Goal: Entertainment & Leisure: Consume media (video, audio)

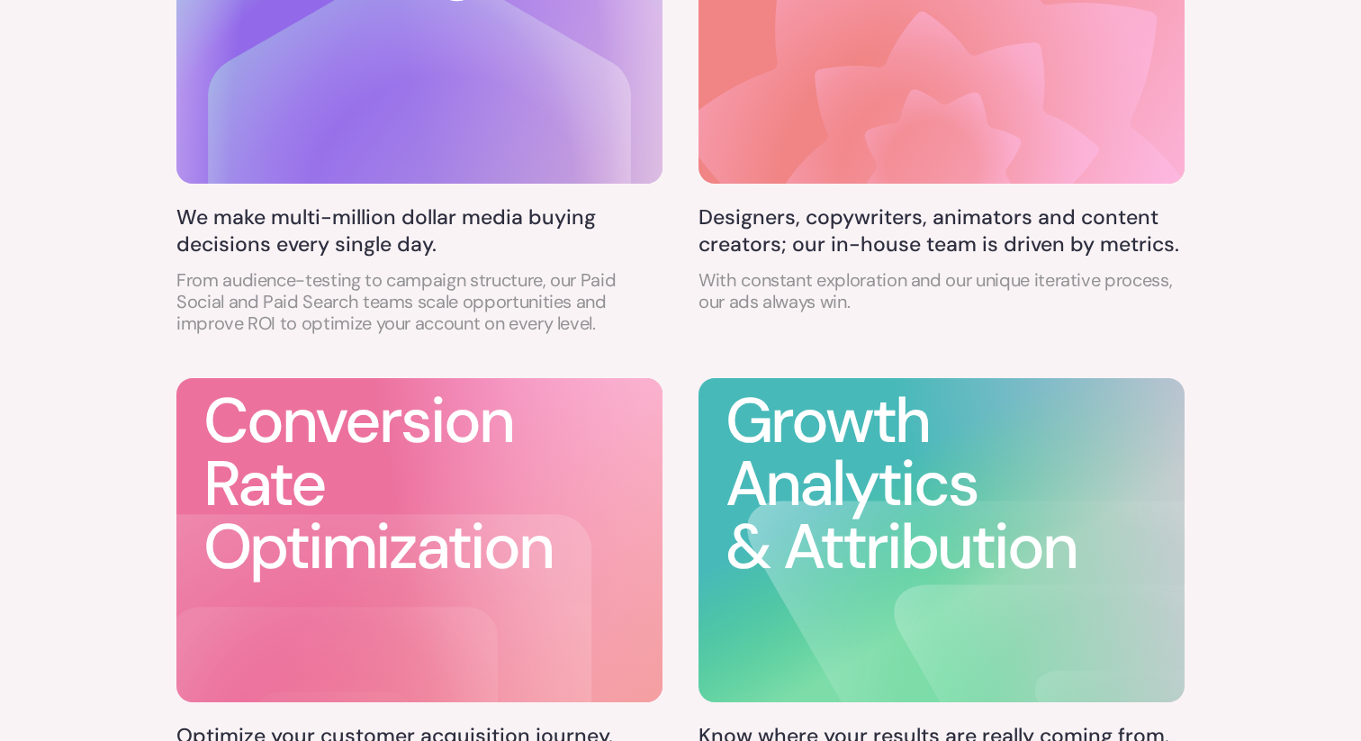
scroll to position [1231, 0]
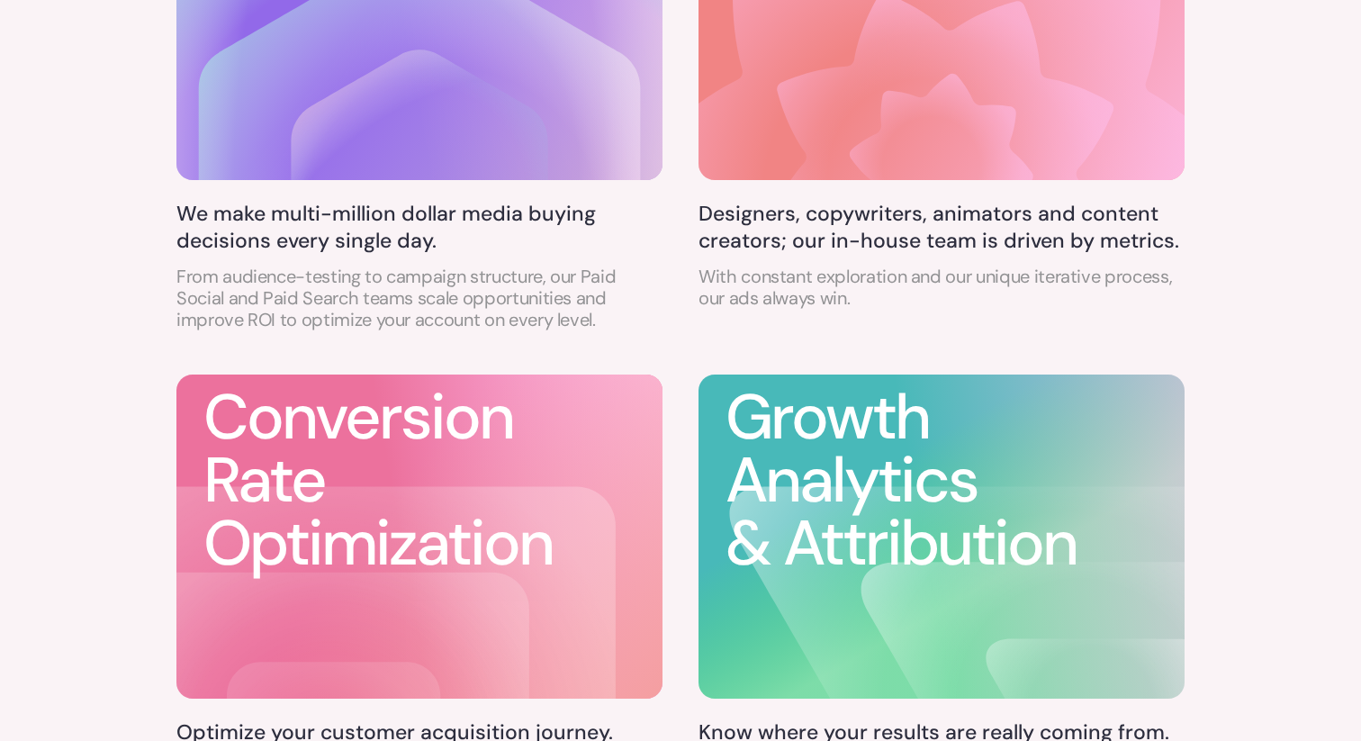
click at [844, 470] on h3 "Growth Analytics & Attribution" at bounding box center [954, 480] width 459 height 189
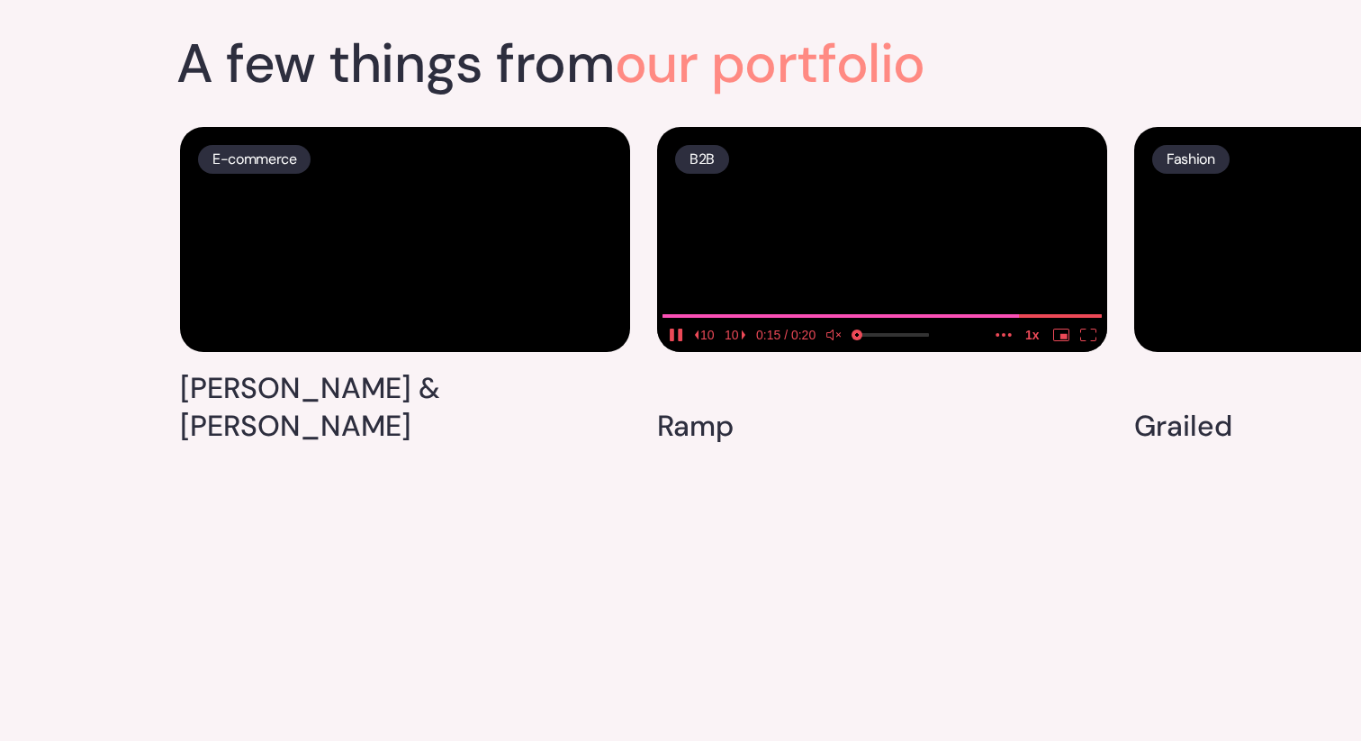
scroll to position [4559, 0]
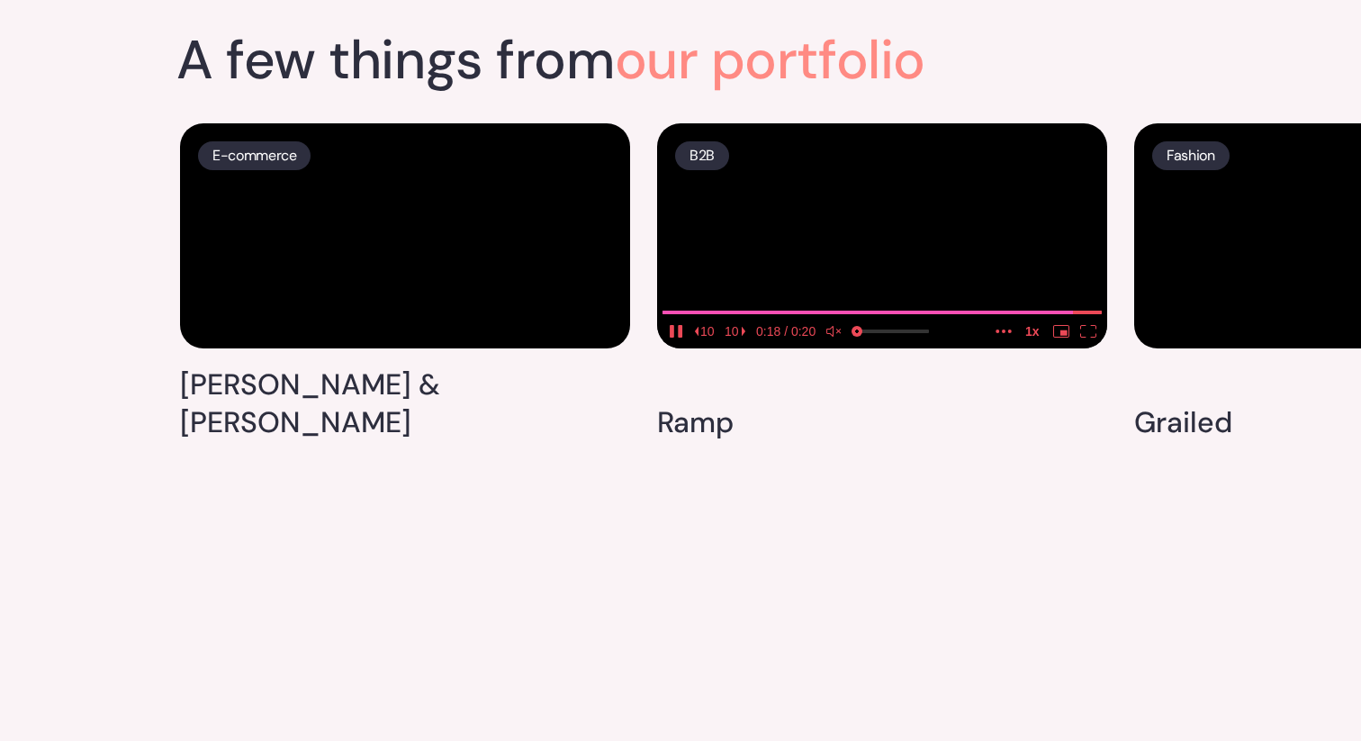
click at [899, 348] on video at bounding box center [882, 235] width 450 height 225
click at [672, 338] on icon "play" at bounding box center [672, 331] width 5 height 13
click at [836, 338] on icon "unmute" at bounding box center [834, 331] width 16 height 13
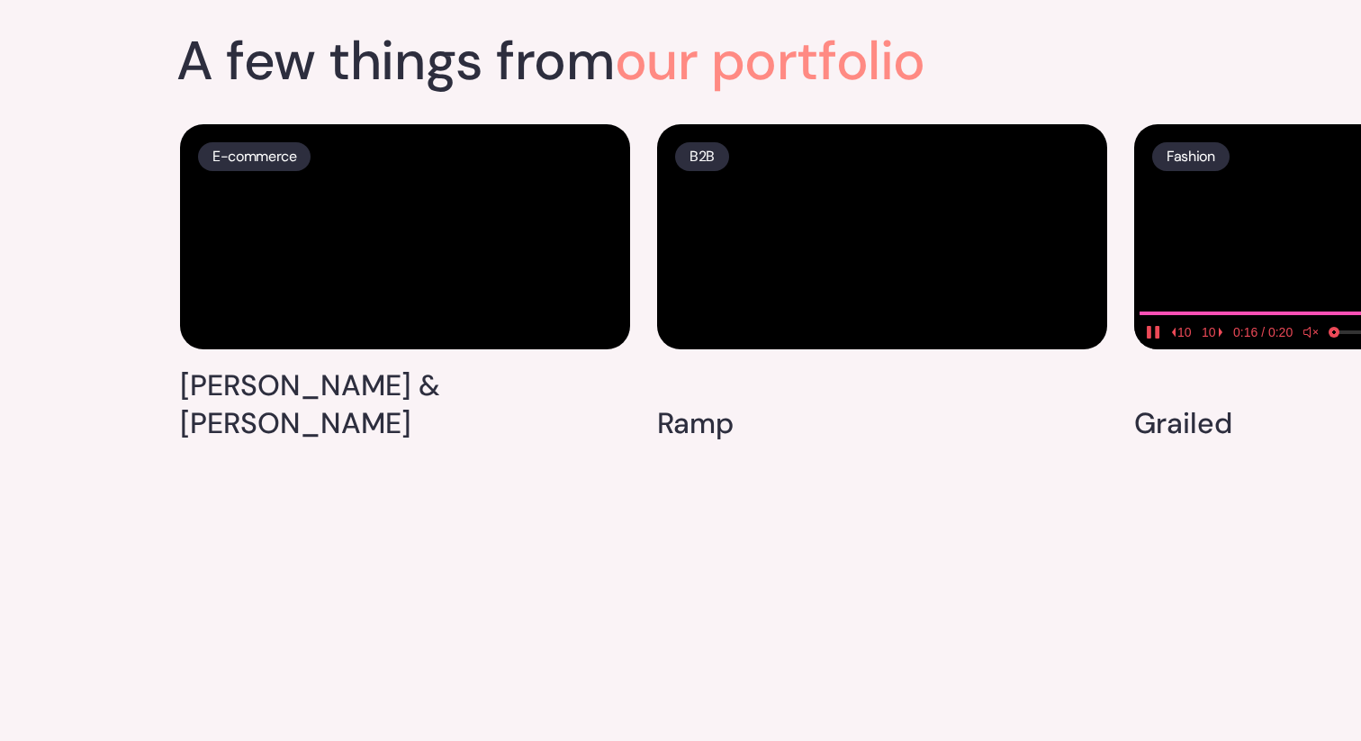
click at [1272, 349] on video at bounding box center [1359, 236] width 450 height 225
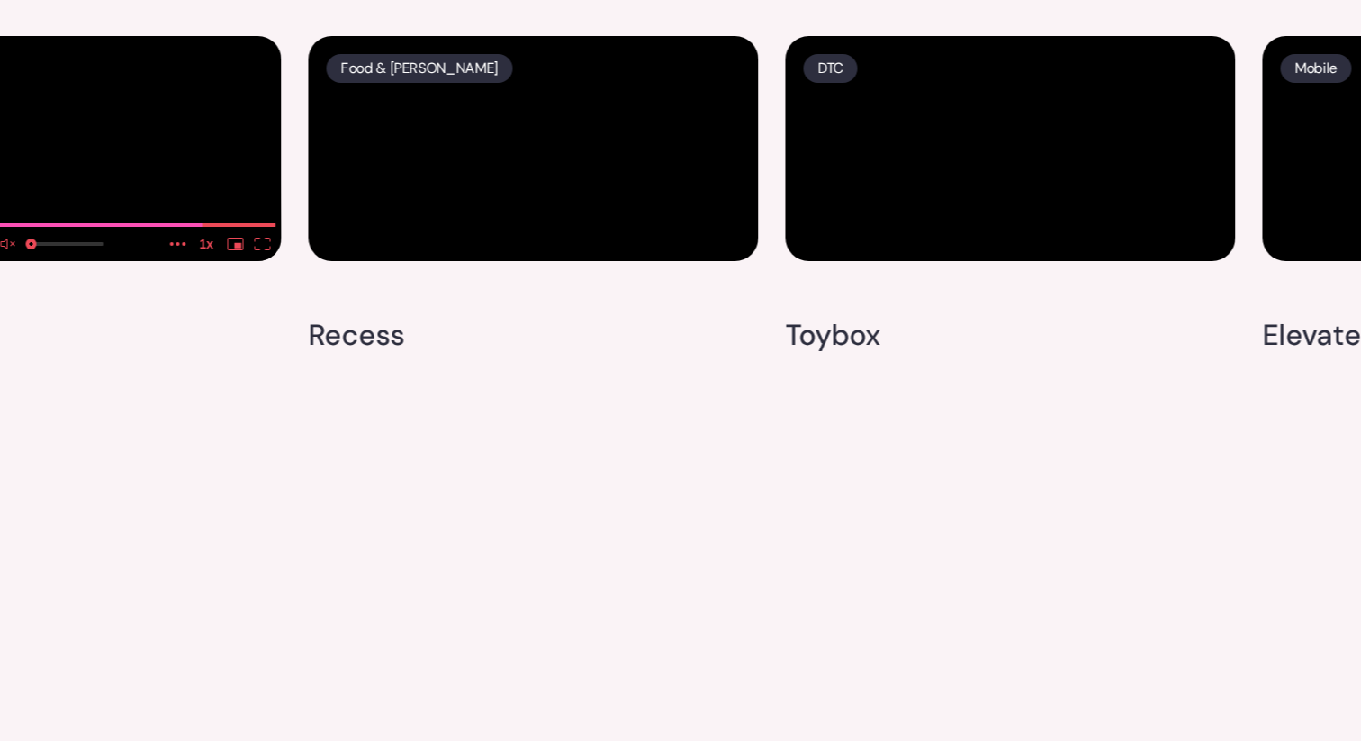
scroll to position [5340, 0]
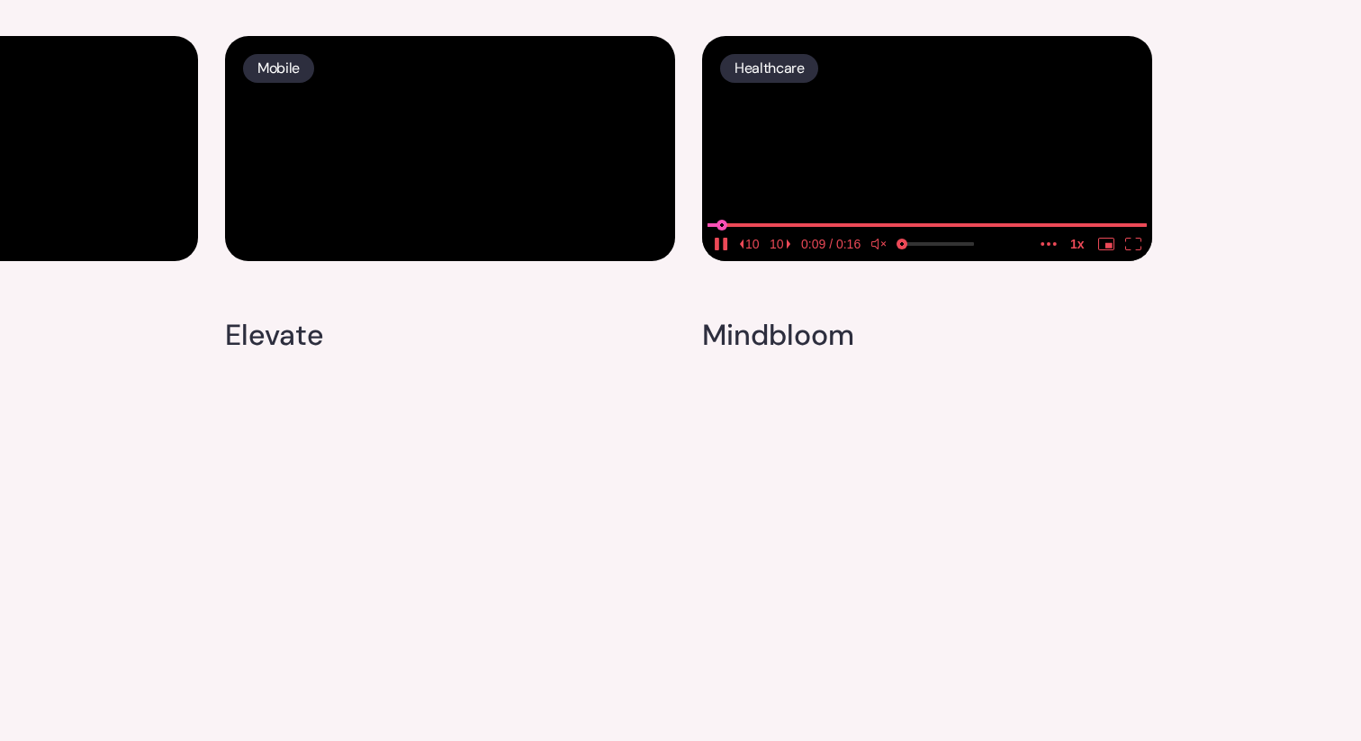
type input "0.0321687055658746"
click at [721, 236] on input "seek" at bounding box center [926, 224] width 439 height 23
click at [878, 249] on icon "unmute" at bounding box center [874, 244] width 7 height 11
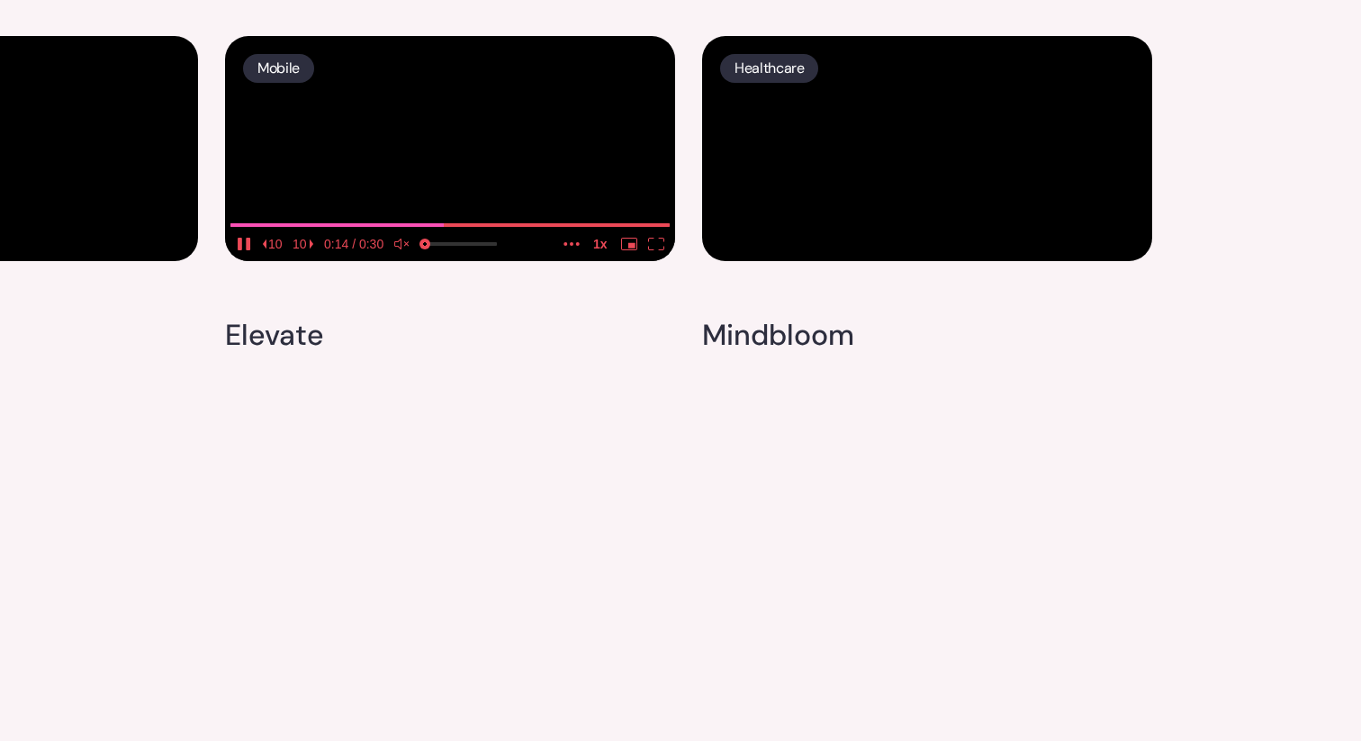
click at [526, 261] on video at bounding box center [450, 148] width 450 height 225
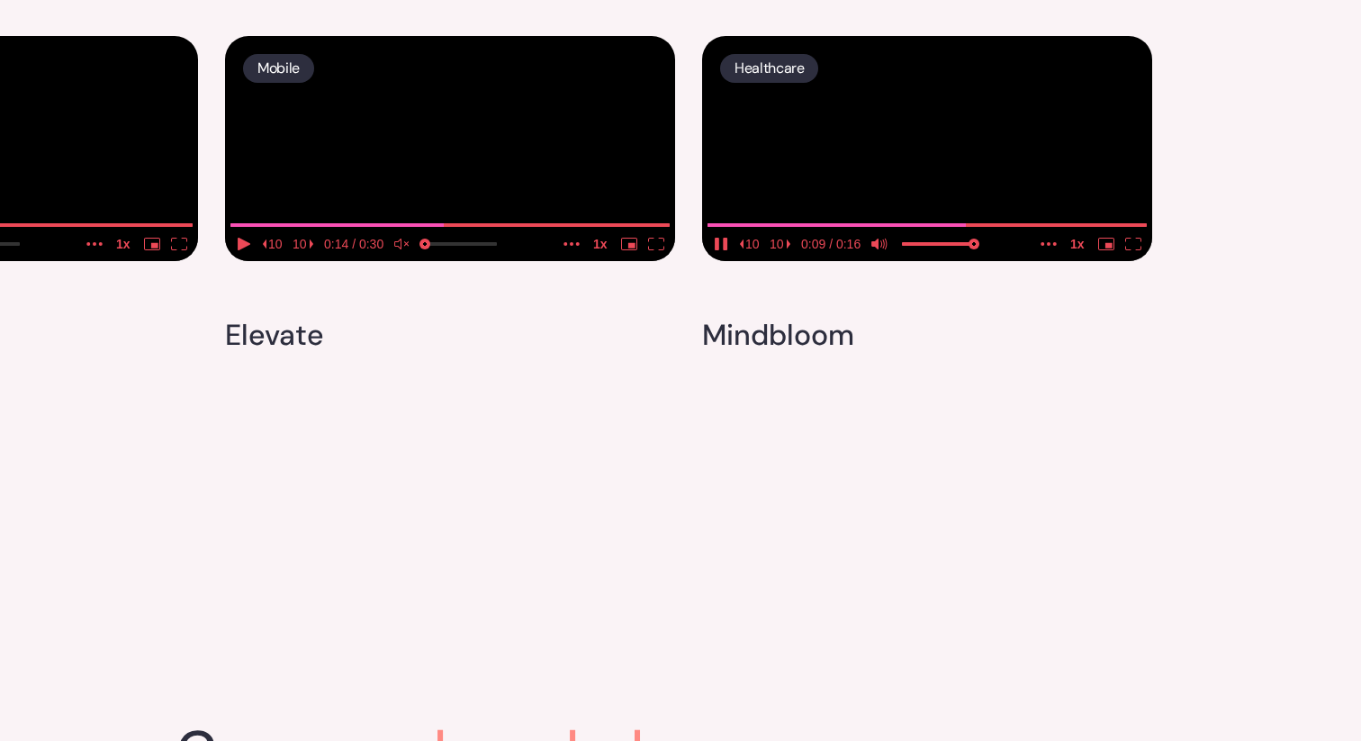
click at [936, 261] on video at bounding box center [927, 148] width 450 height 225
click at [880, 261] on video at bounding box center [927, 148] width 450 height 225
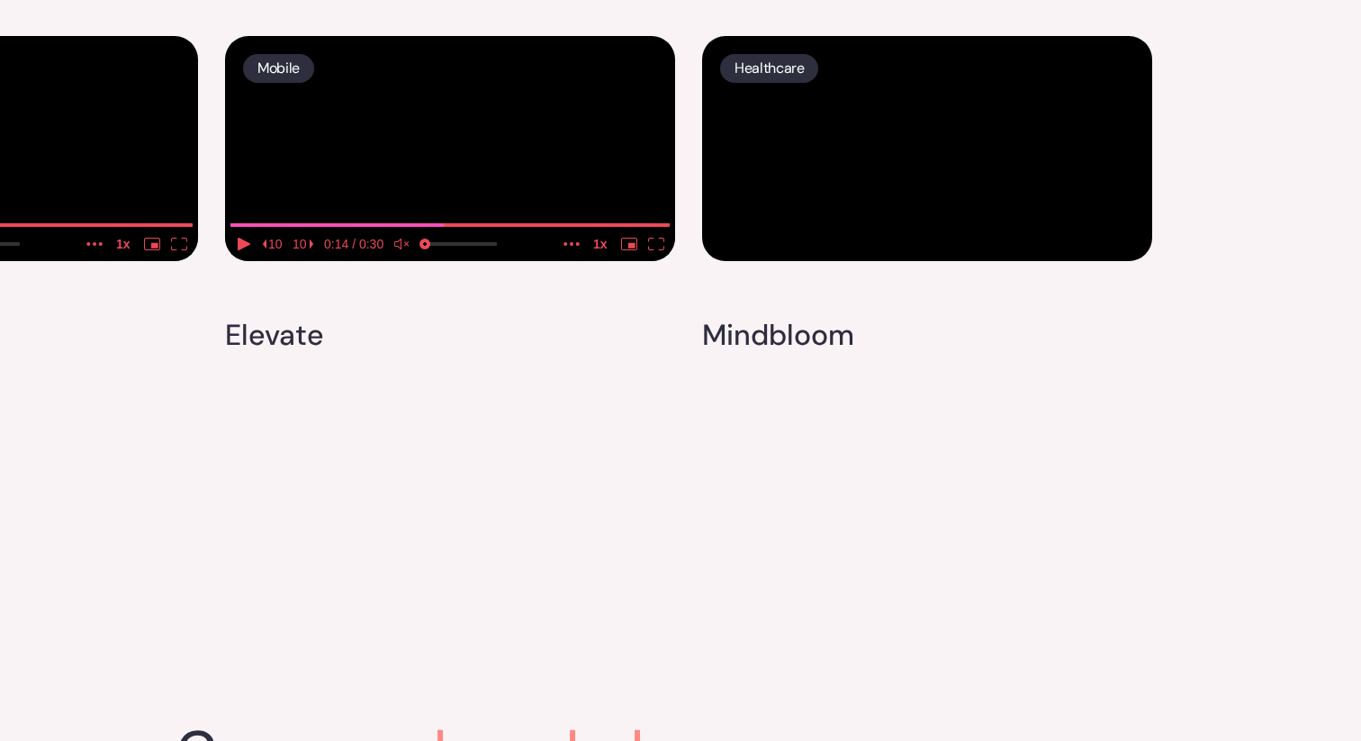
click at [765, 261] on video at bounding box center [927, 148] width 450 height 225
